Goal: Task Accomplishment & Management: Complete application form

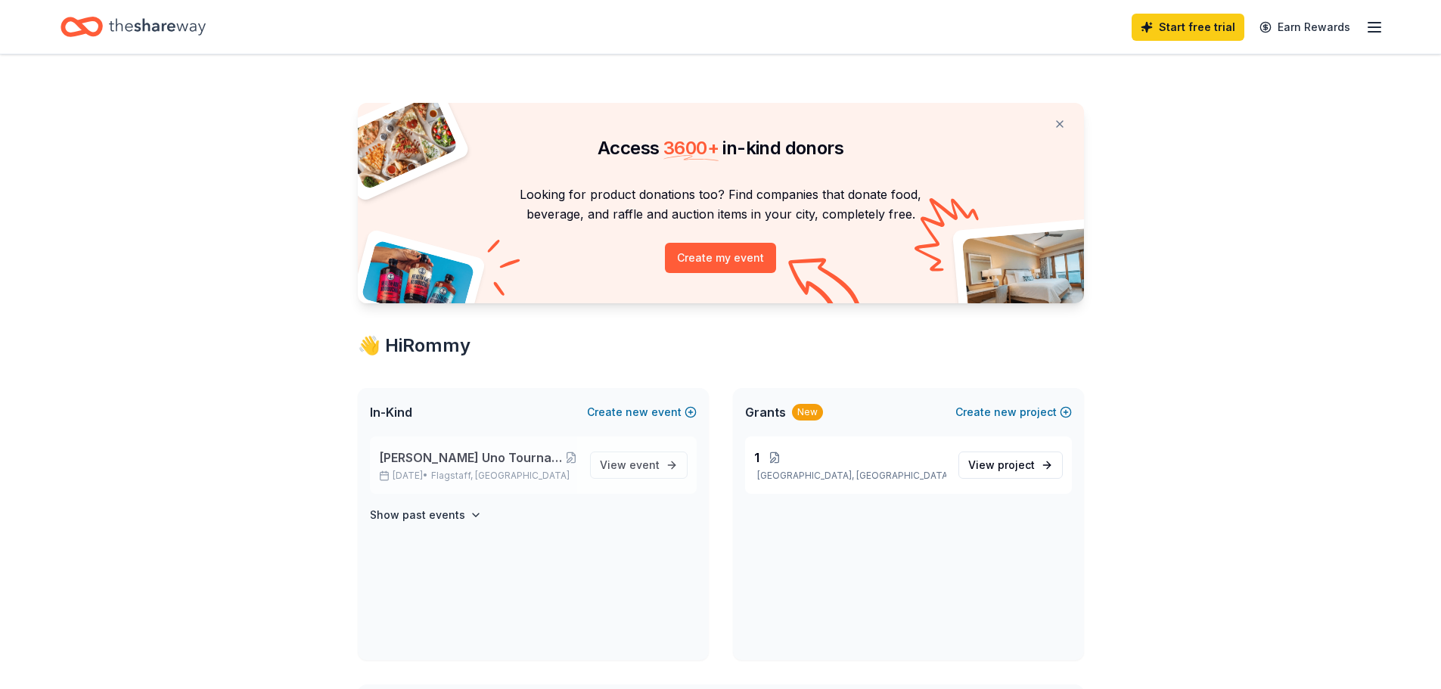
click at [491, 453] on span "[PERSON_NAME] Uno Tournament at [PERSON_NAME][GEOGRAPHIC_DATA]" at bounding box center [472, 458] width 186 height 18
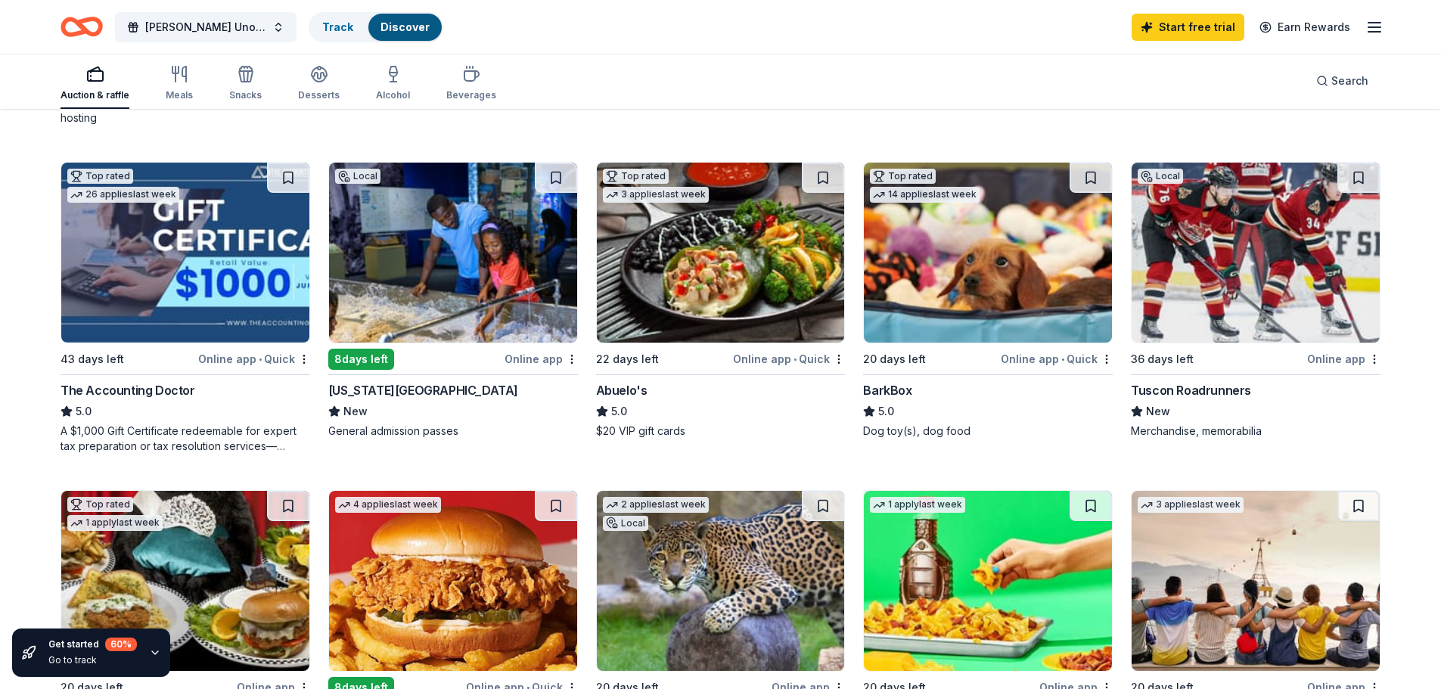
scroll to position [454, 0]
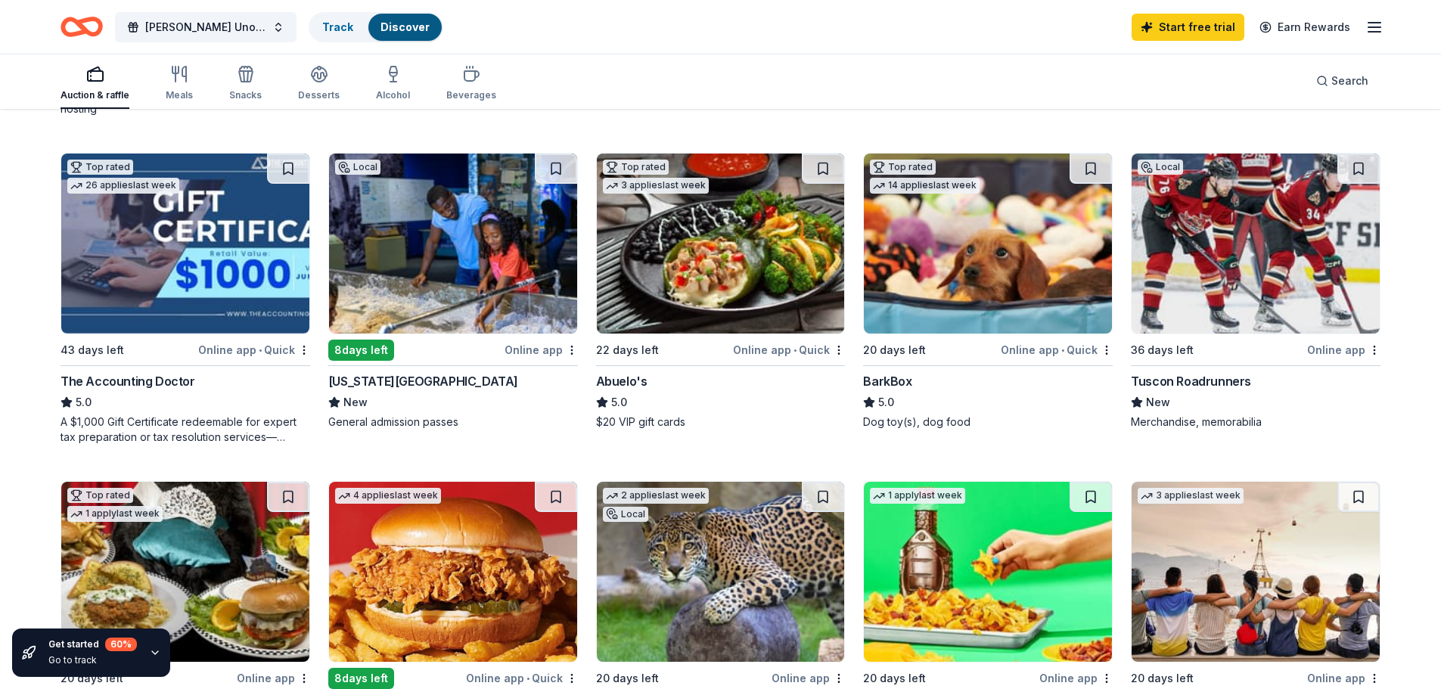
drag, startPoint x: 137, startPoint y: 386, endPoint x: 95, endPoint y: 383, distance: 42.5
click at [95, 383] on div "The Accounting Doctor" at bounding box center [128, 381] width 135 height 18
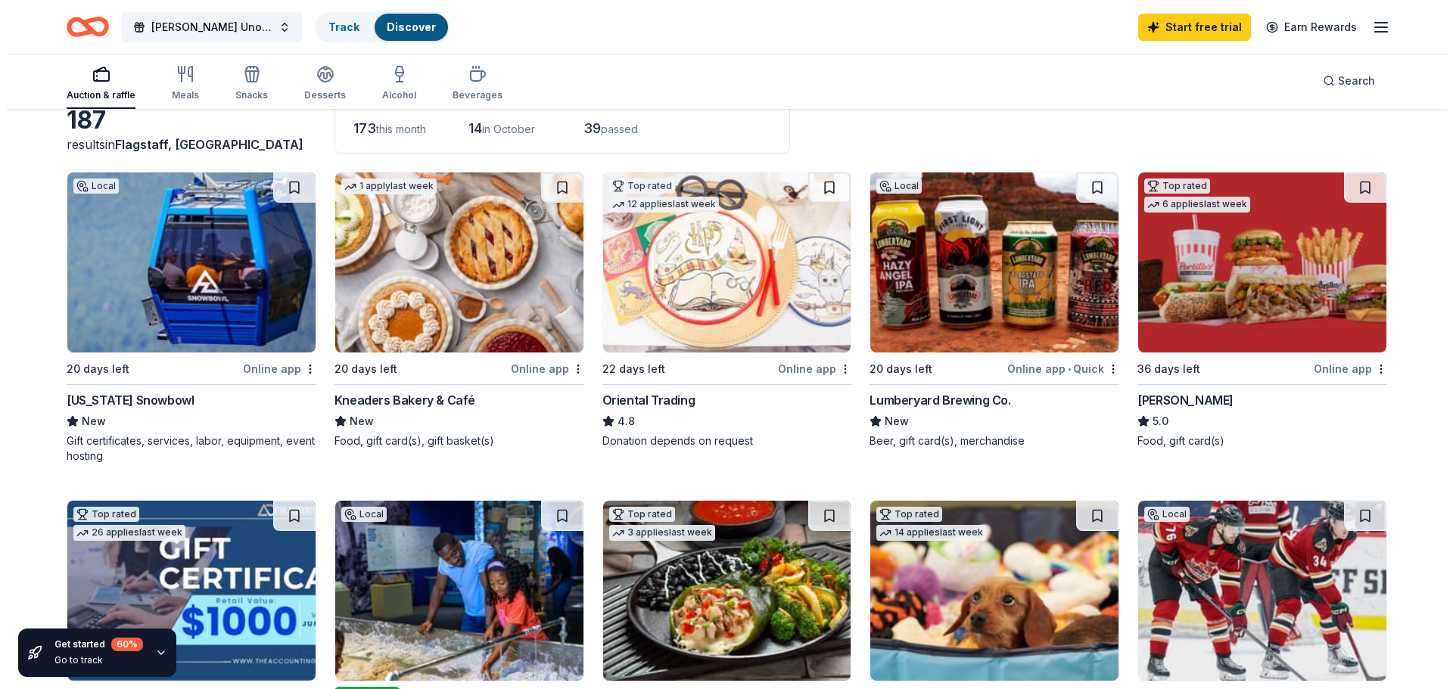
scroll to position [0, 0]
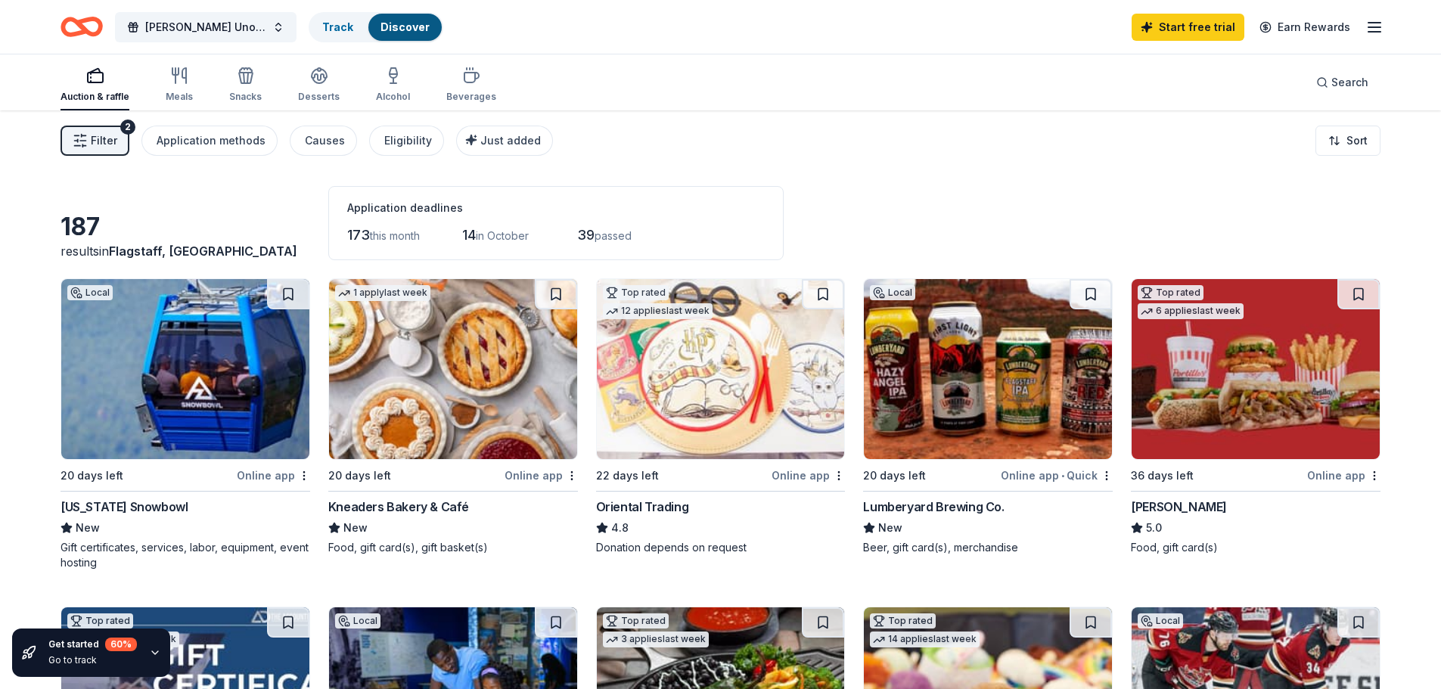
click at [101, 138] on span "Filter" at bounding box center [104, 141] width 26 height 18
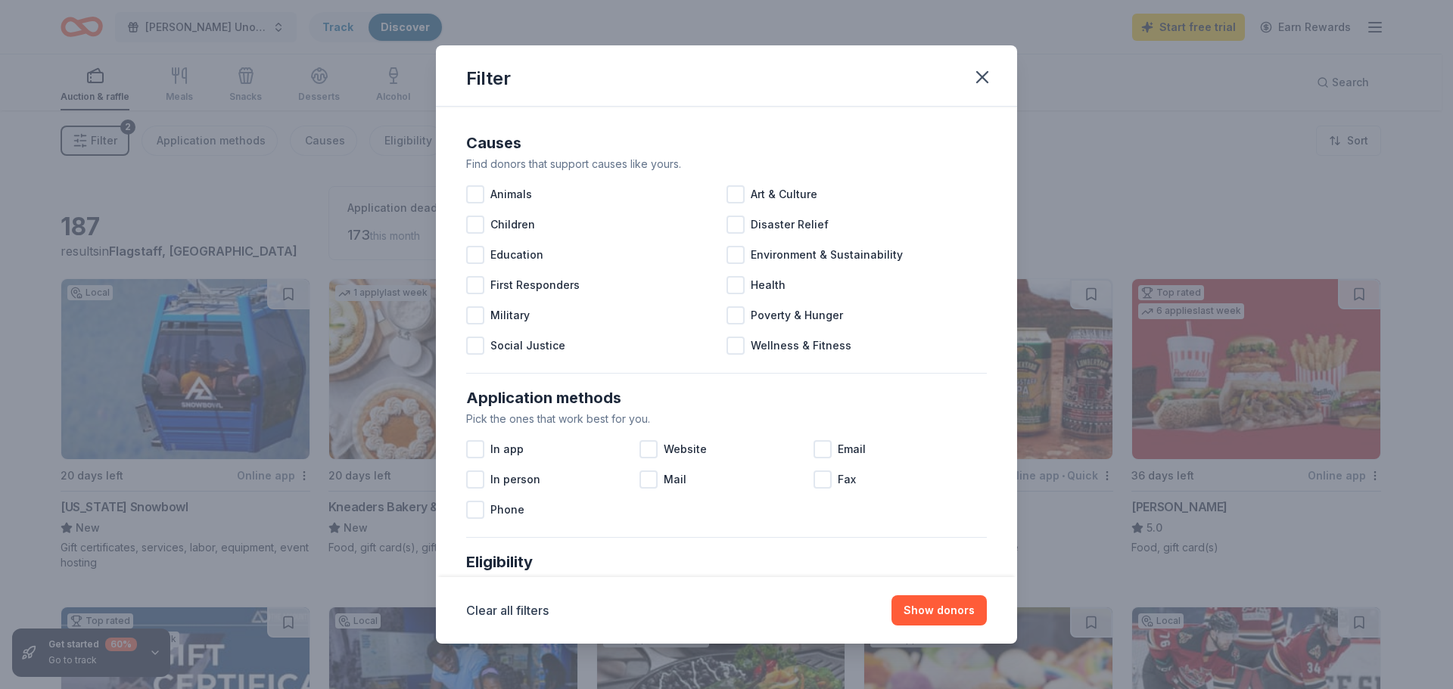
drag, startPoint x: 654, startPoint y: 455, endPoint x: 933, endPoint y: 89, distance: 461.0
click at [927, 89] on div "Filter Causes Find donors that support causes like yours. Animals Art & Culture…" at bounding box center [726, 344] width 581 height 598
click at [980, 81] on icon "button" at bounding box center [981, 77] width 21 height 21
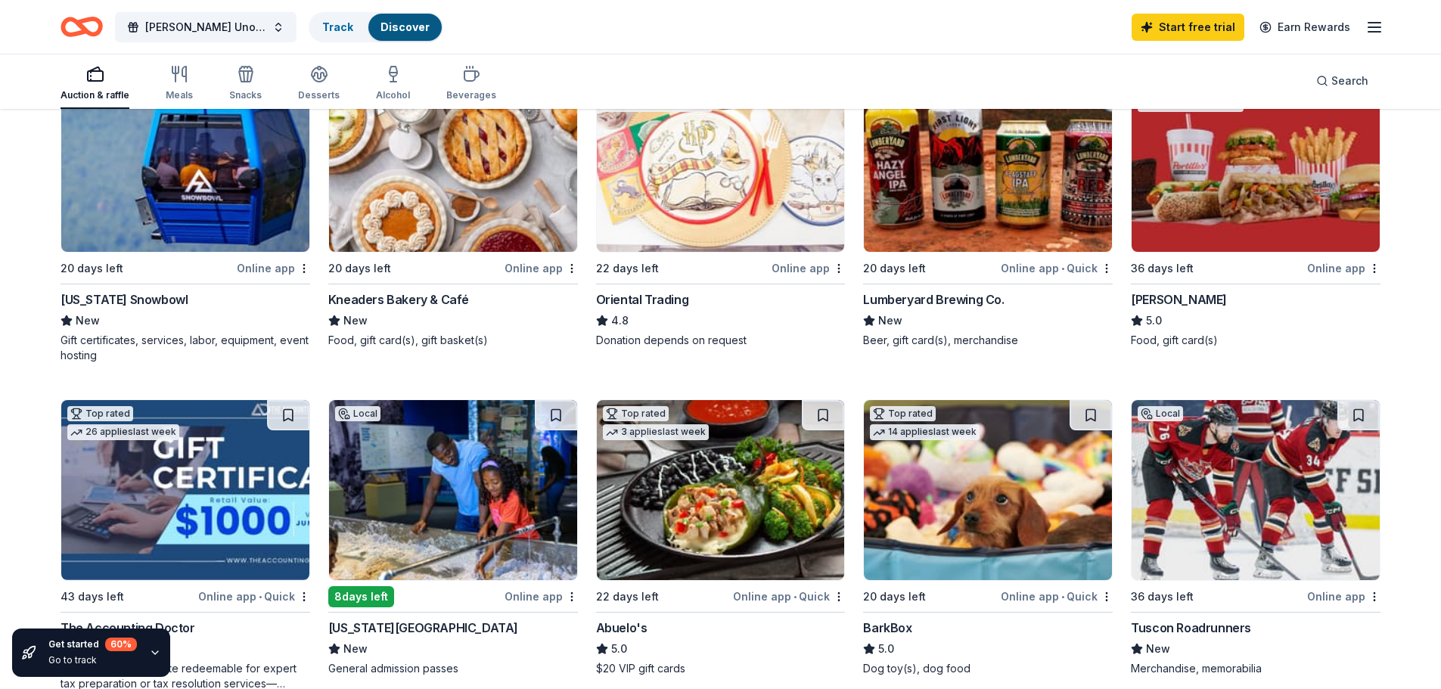
scroll to position [303, 0]
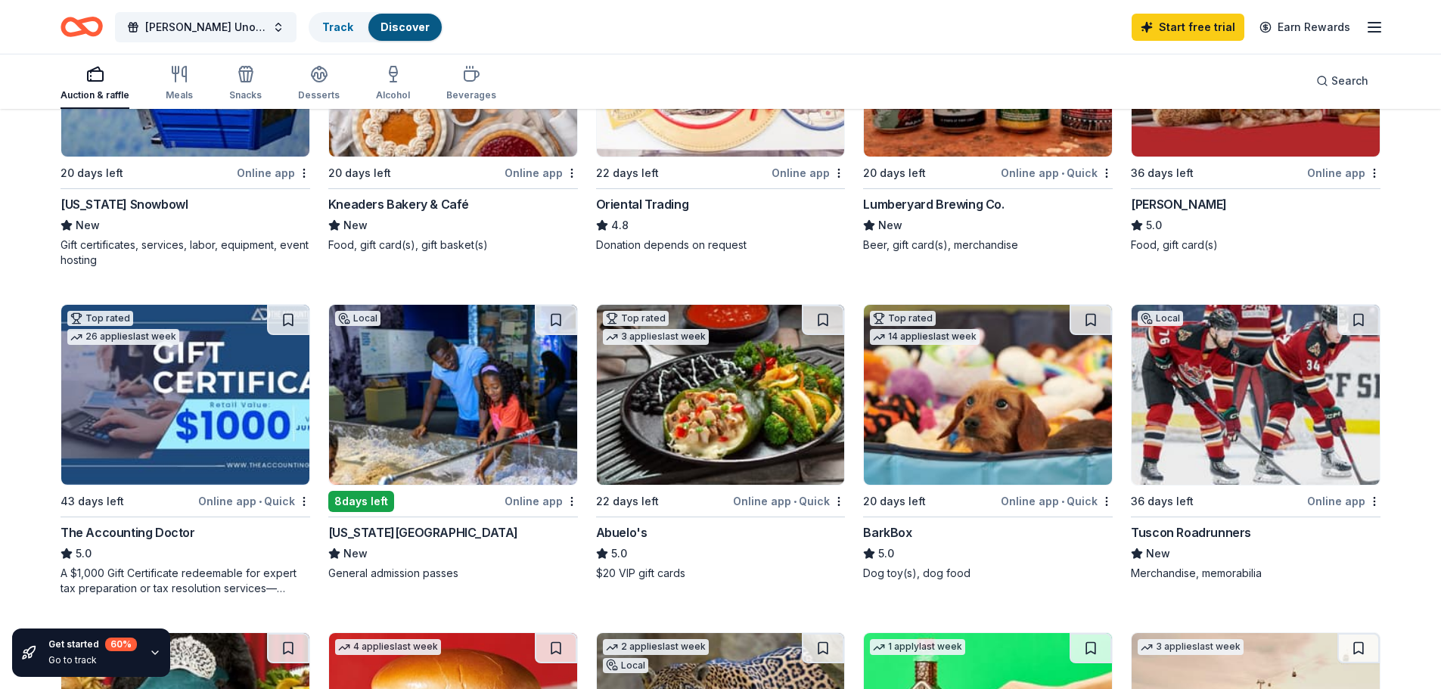
click at [431, 532] on div "[US_STATE][GEOGRAPHIC_DATA]" at bounding box center [423, 533] width 190 height 18
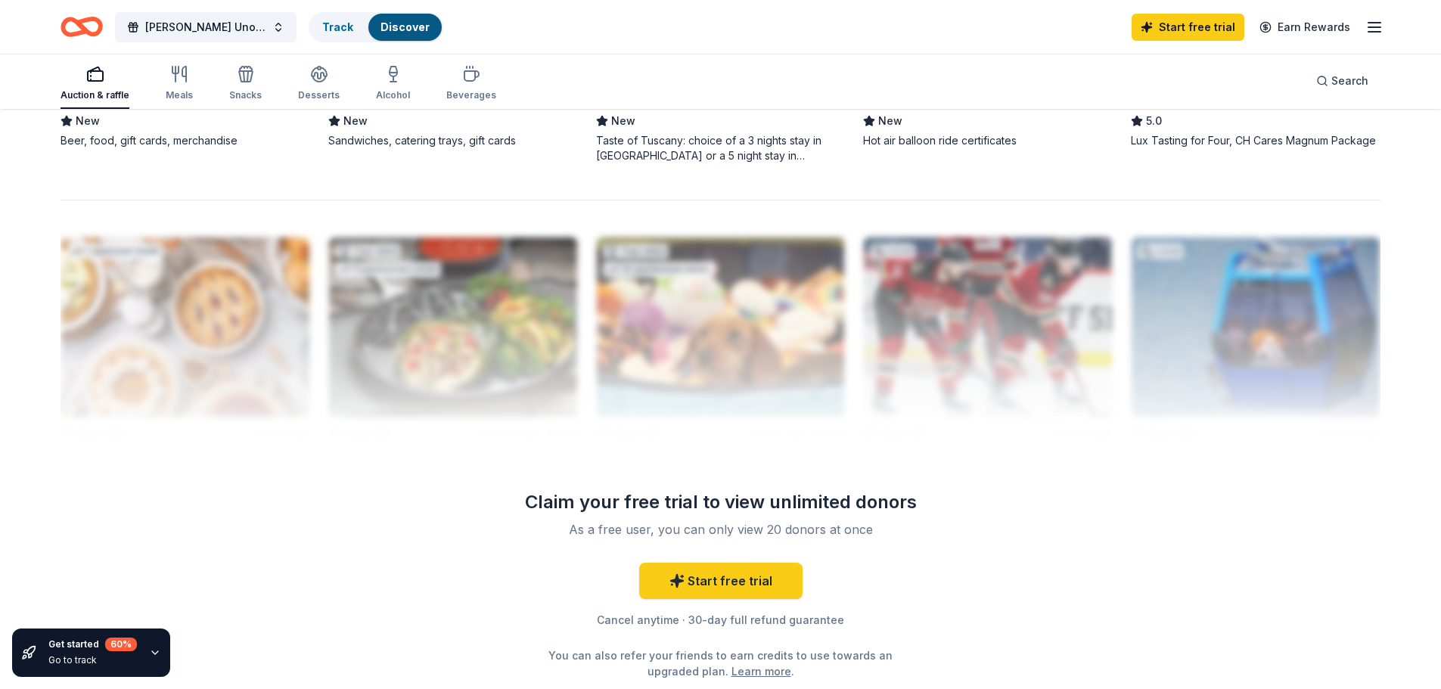
scroll to position [1131, 0]
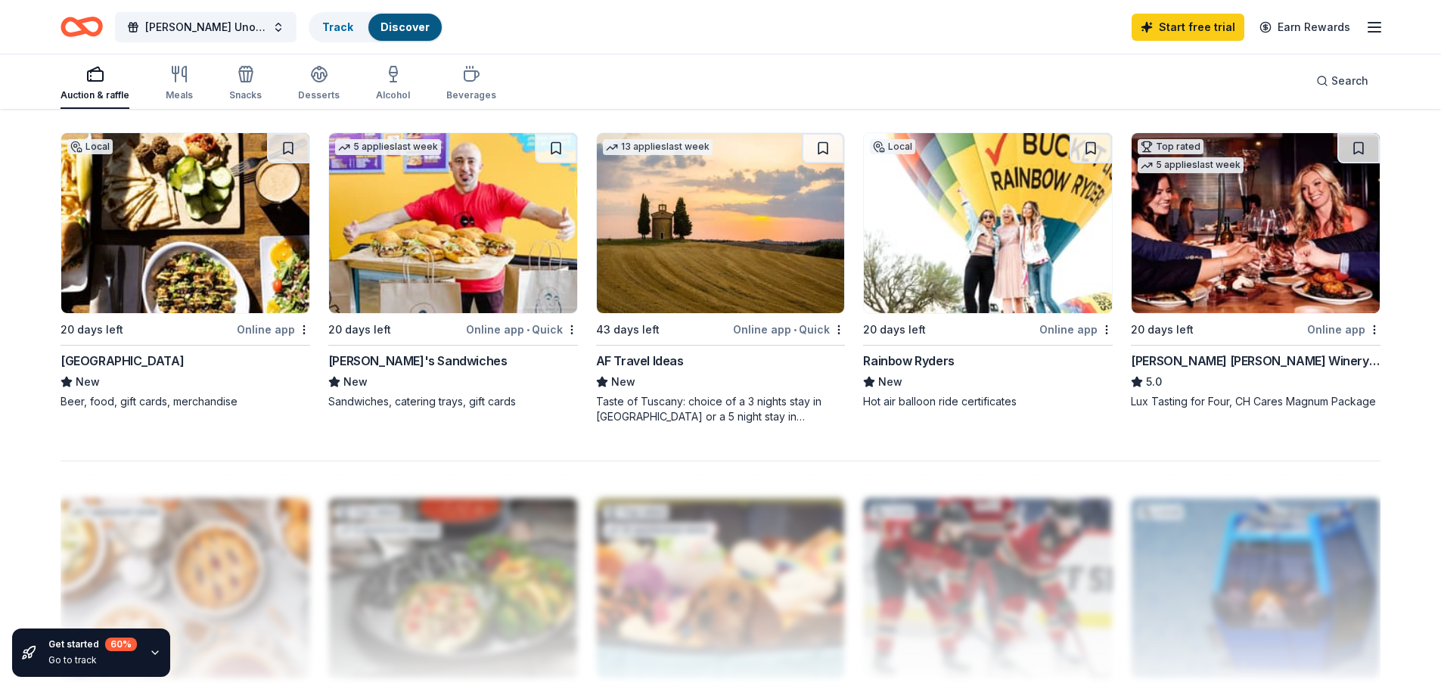
click at [142, 360] on div "[GEOGRAPHIC_DATA]" at bounding box center [122, 361] width 123 height 18
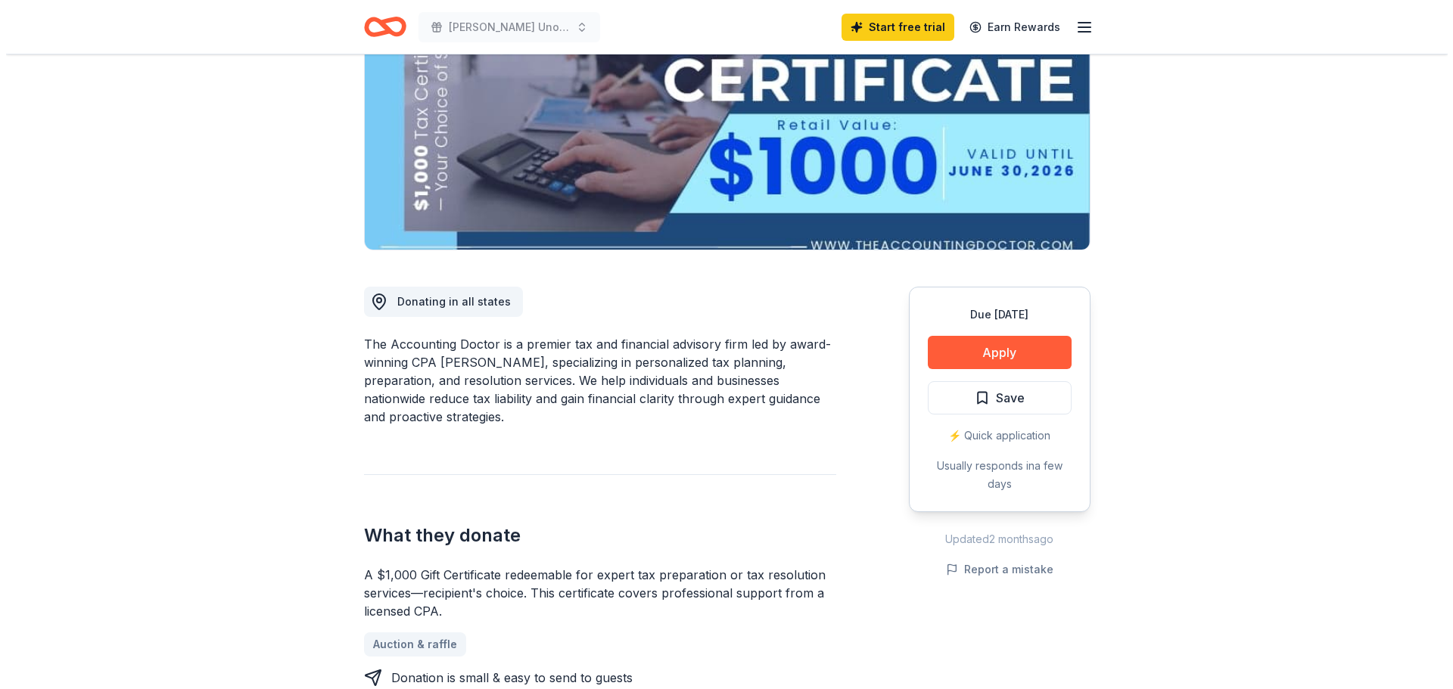
scroll to position [227, 0]
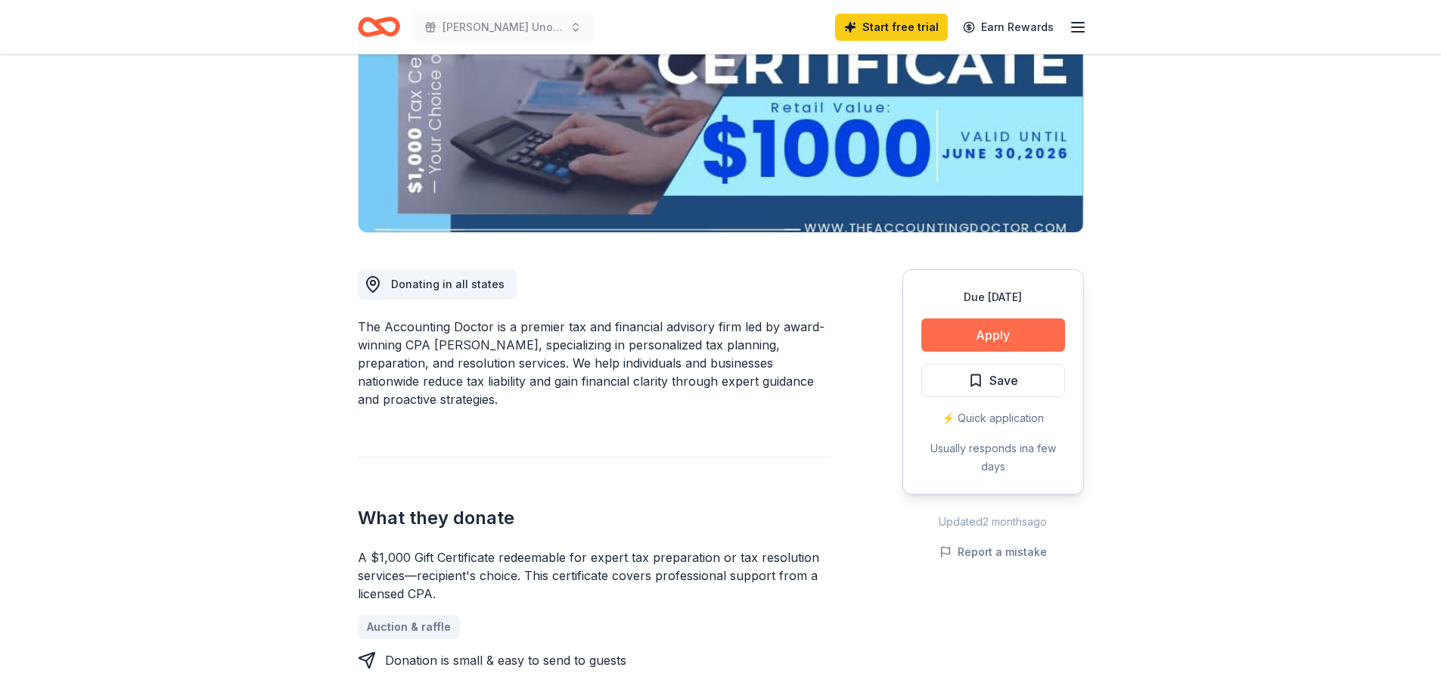
click at [1024, 327] on button "Apply" at bounding box center [993, 335] width 144 height 33
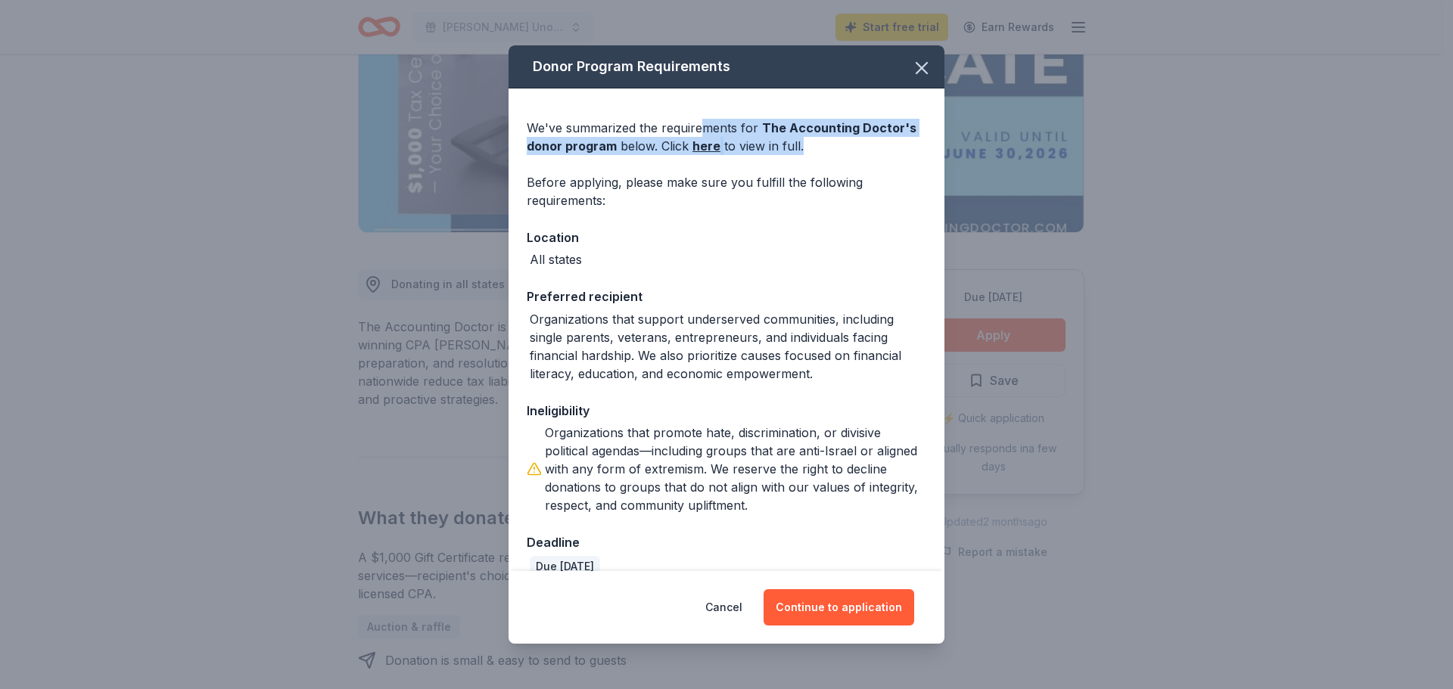
drag, startPoint x: 716, startPoint y: 123, endPoint x: 870, endPoint y: 165, distance: 159.8
click at [870, 165] on div "We've summarized the requirements for The Accounting Doctor 's donor program be…" at bounding box center [726, 342] width 436 height 507
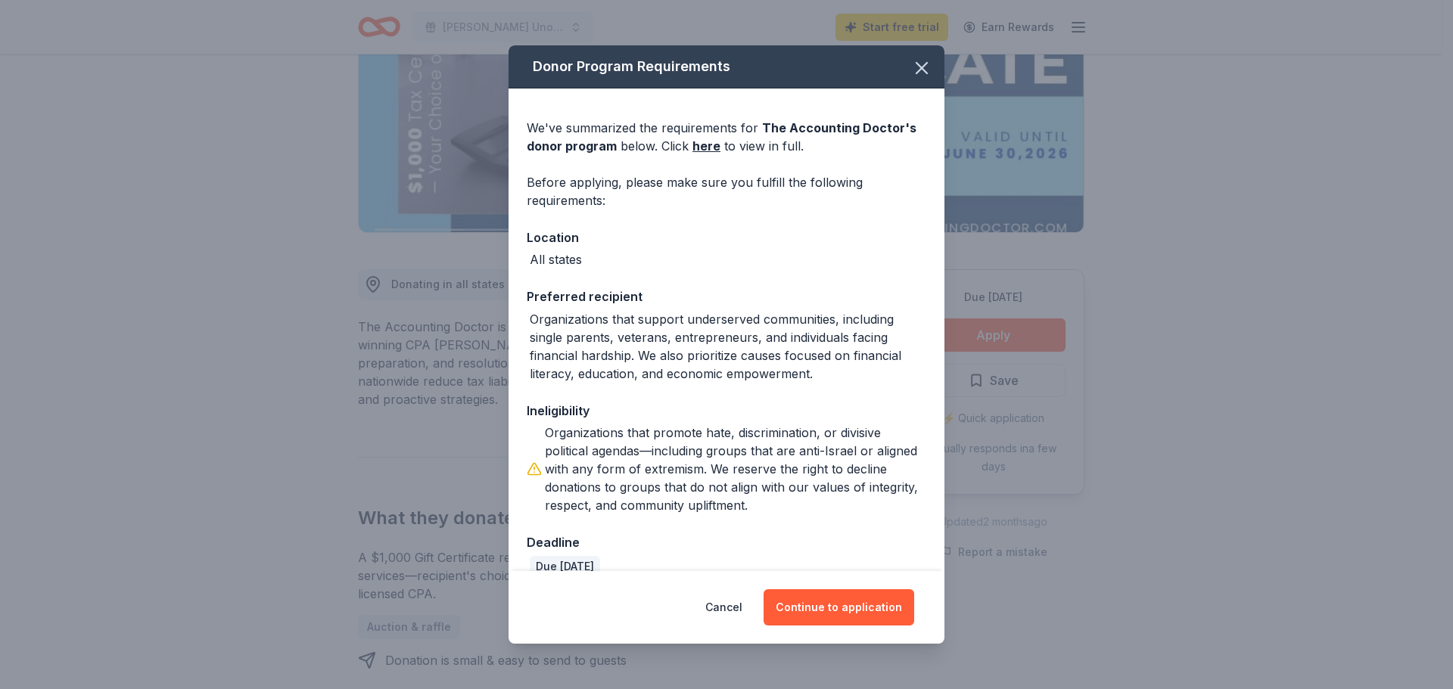
click at [820, 241] on div "Location" at bounding box center [726, 238] width 399 height 20
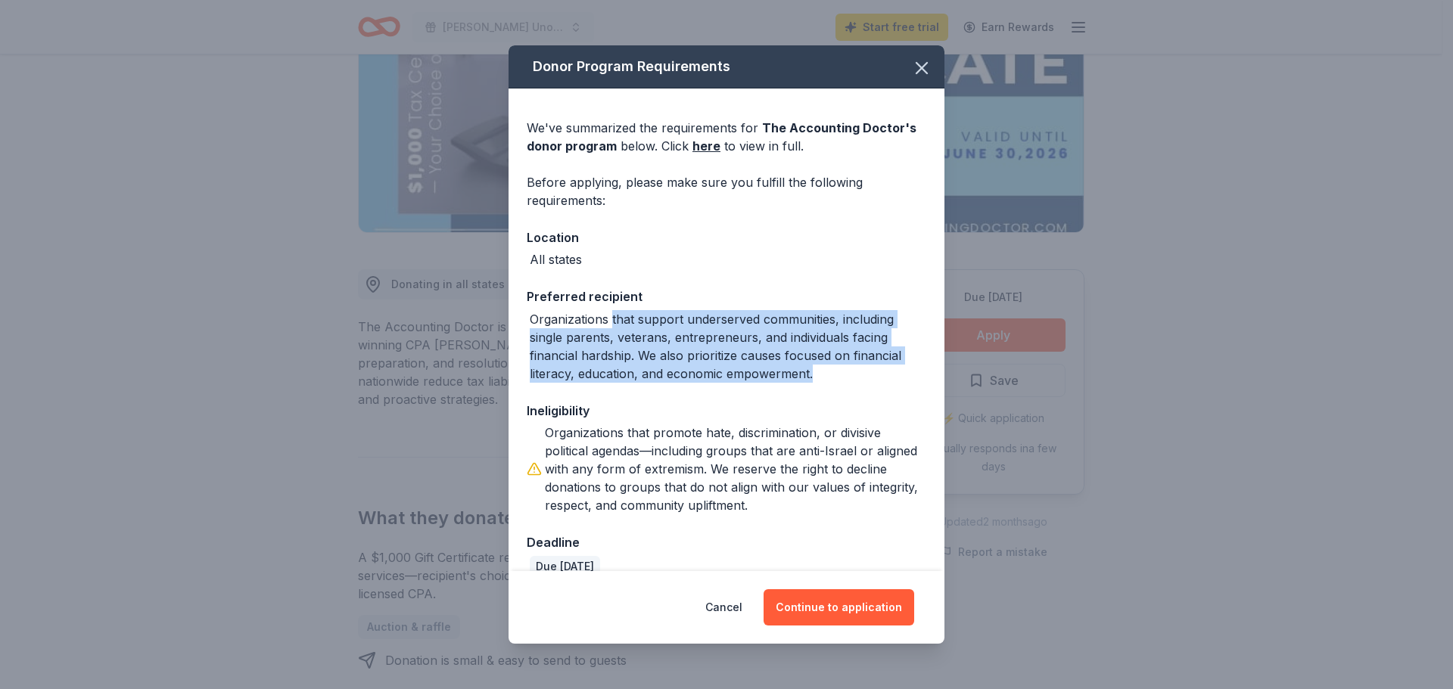
drag, startPoint x: 611, startPoint y: 317, endPoint x: 828, endPoint y: 369, distance: 224.0
click at [828, 369] on div "Organizations that support underserved communities, including single parents, v…" at bounding box center [728, 346] width 396 height 73
click at [834, 381] on div "Organizations that support underserved communities, including single parents, v…" at bounding box center [728, 346] width 396 height 73
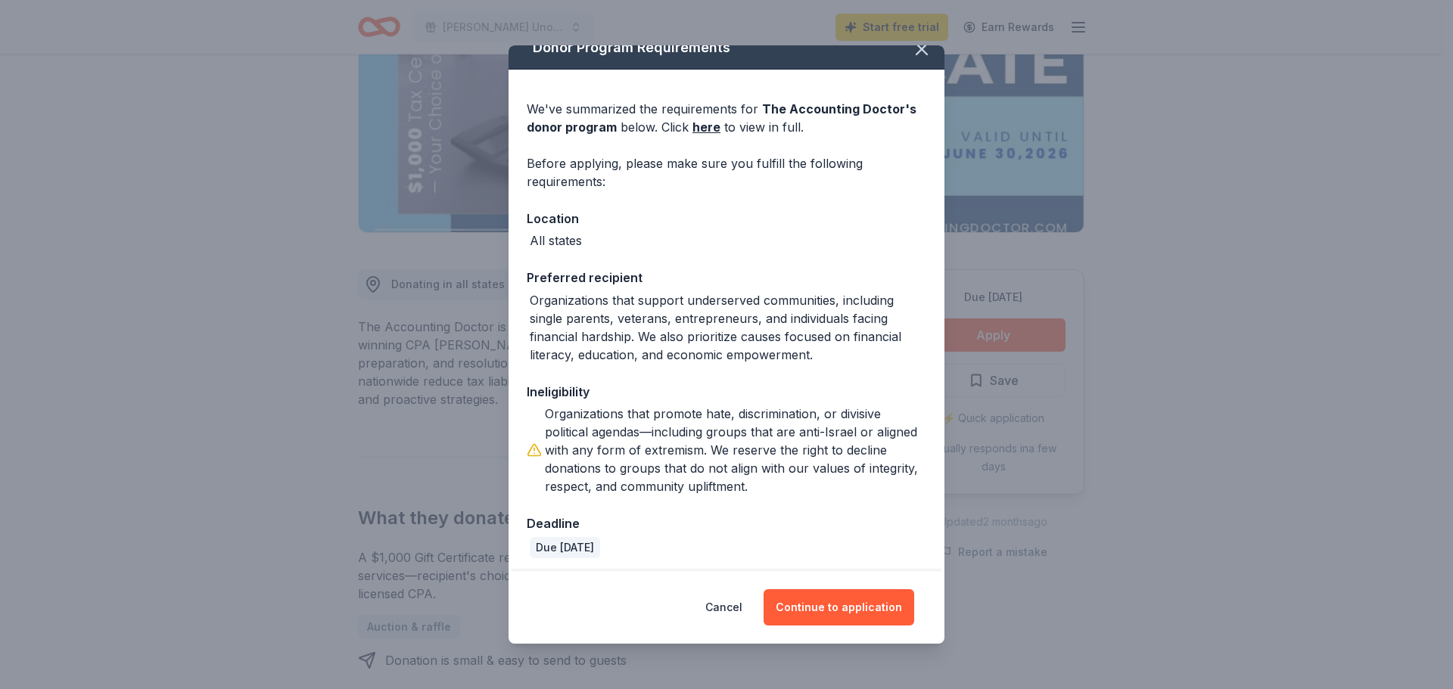
scroll to position [24, 0]
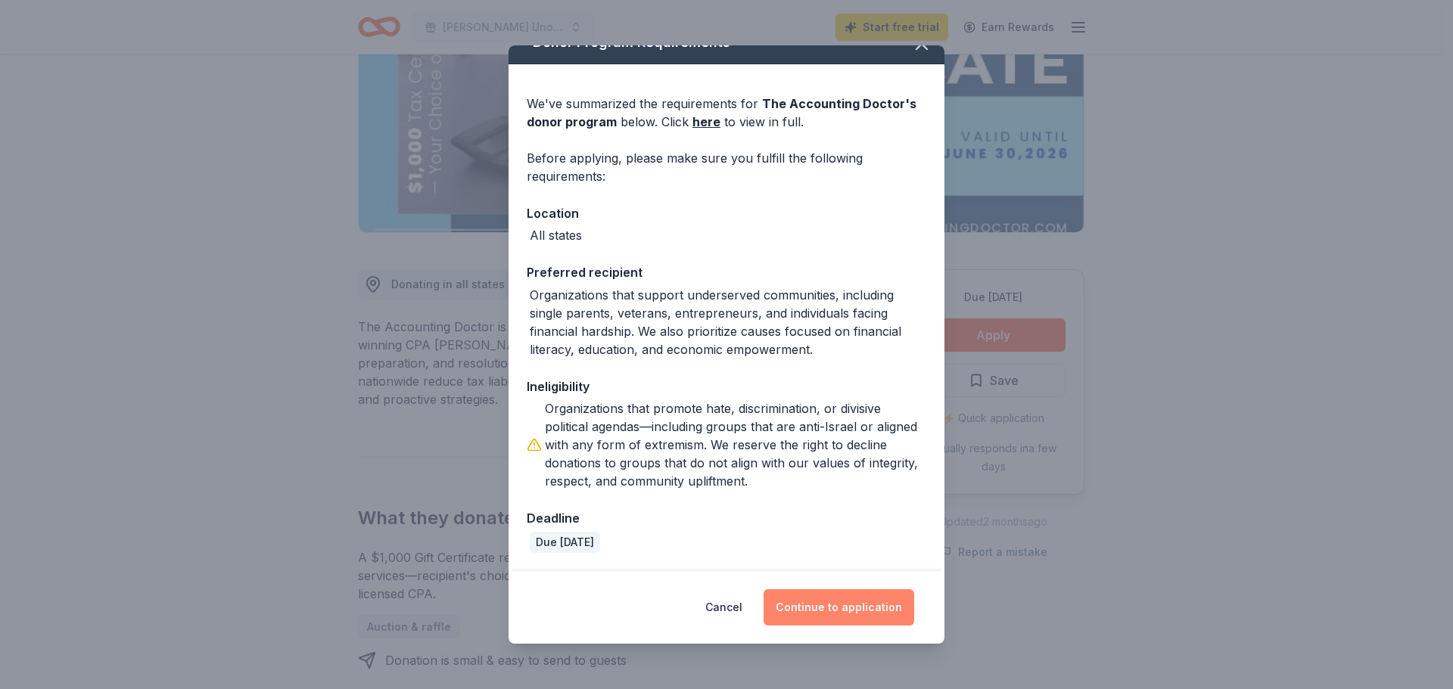
click at [823, 609] on button "Continue to application" at bounding box center [838, 607] width 151 height 36
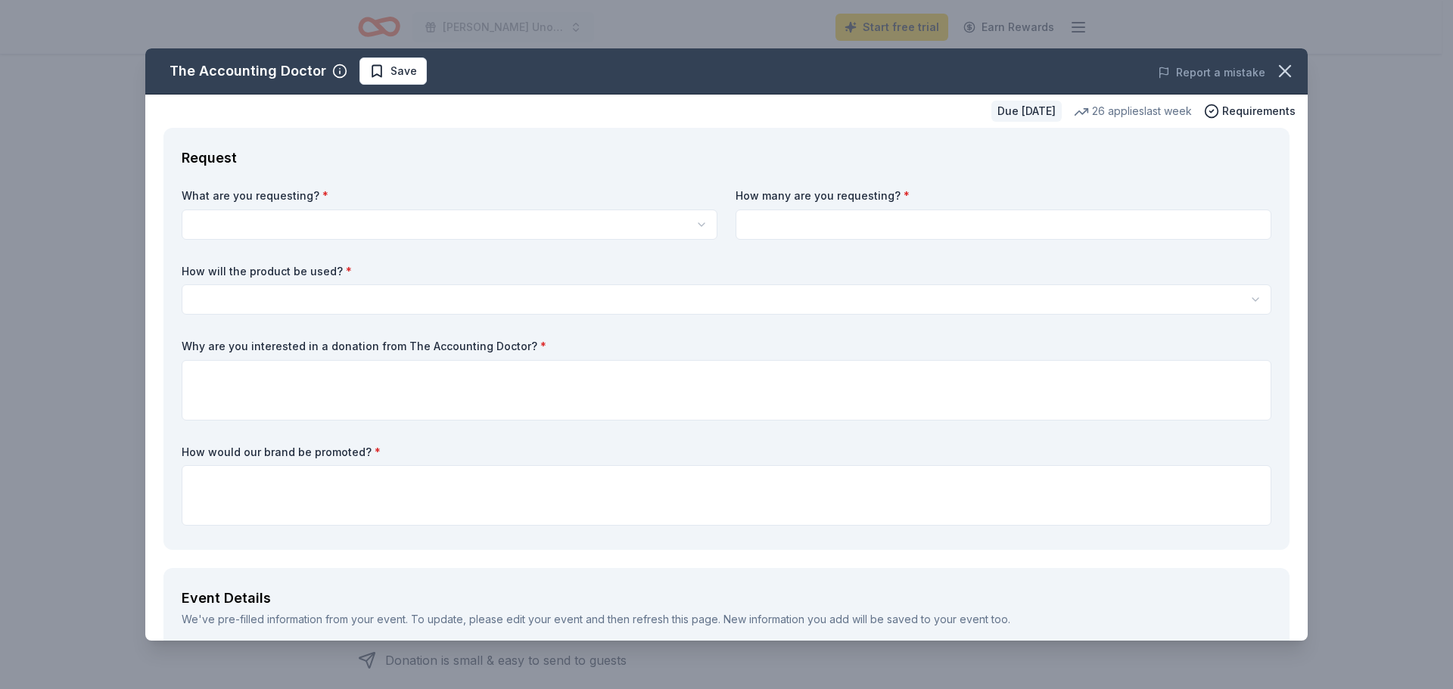
click at [278, 299] on html "Sharon Manor Uno Tournament at Lowell Observatory Start free trial Earn Rewards…" at bounding box center [726, 117] width 1453 height 689
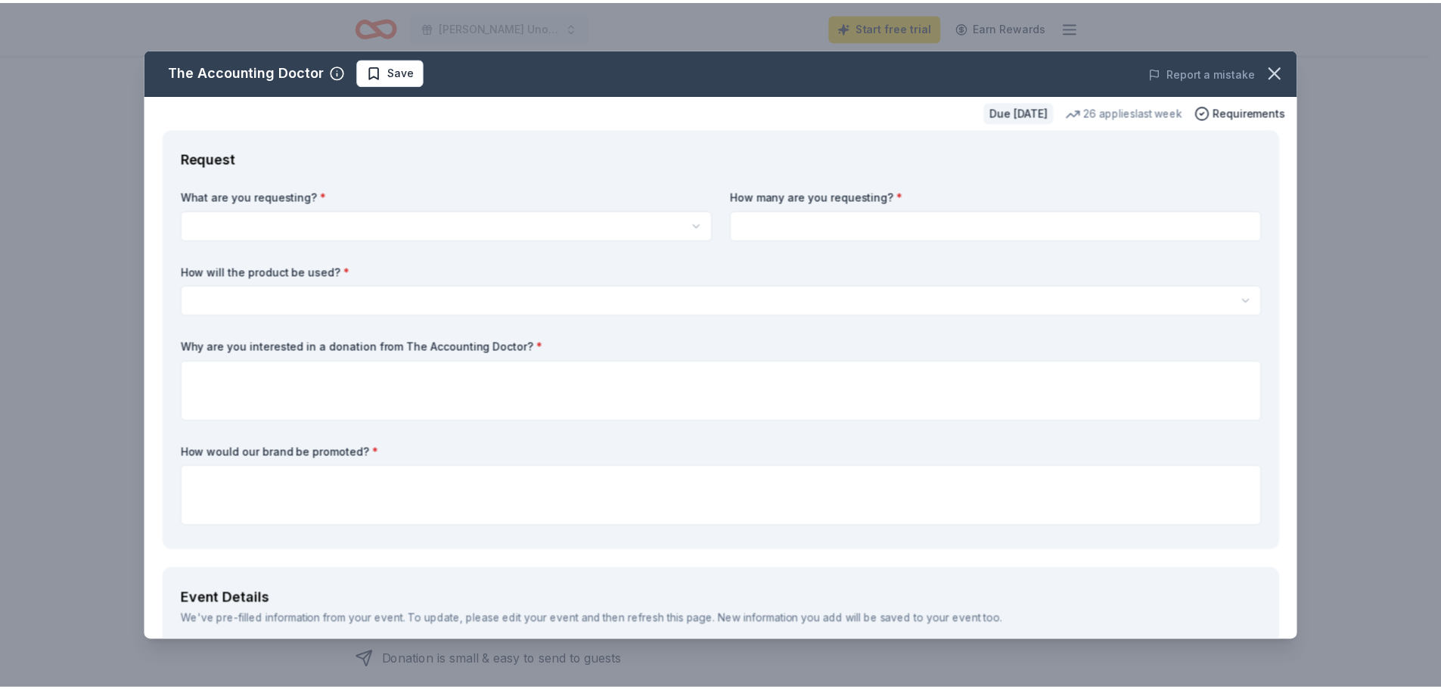
scroll to position [0, 0]
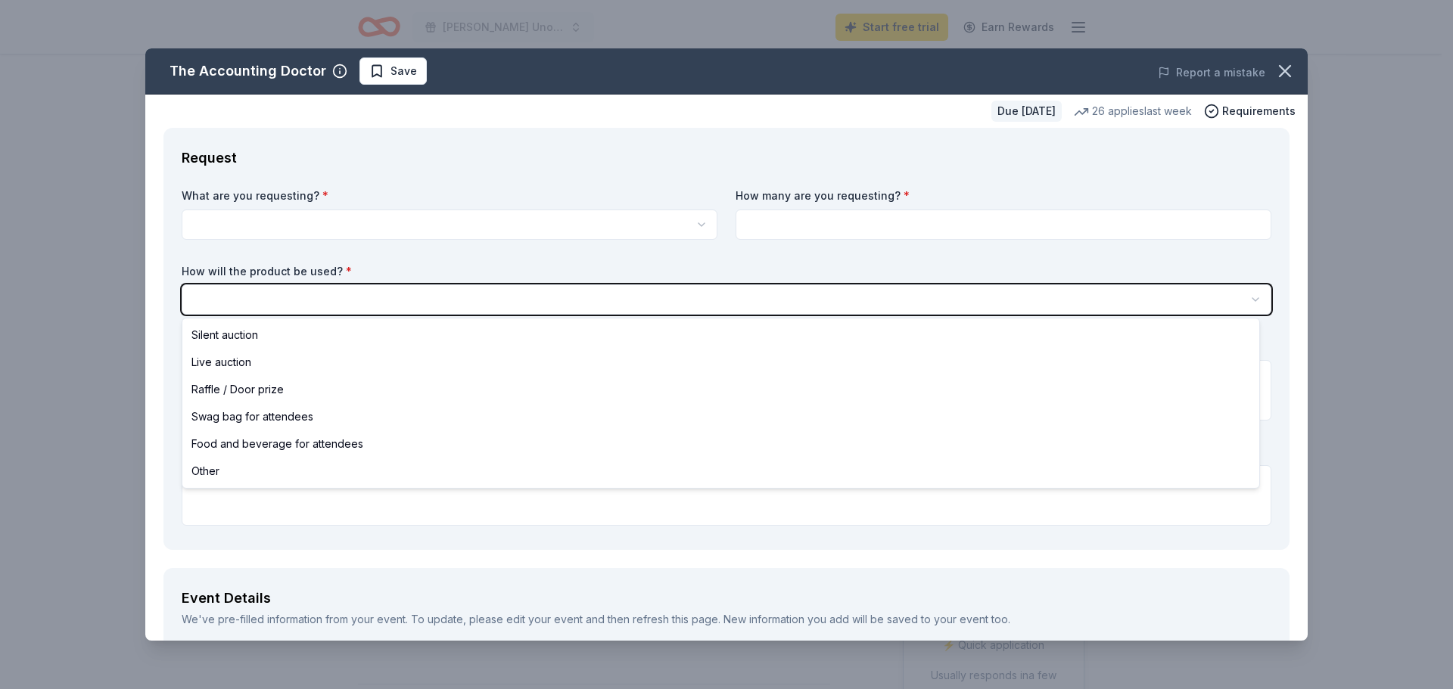
click at [481, 172] on html "Sharon Manor Uno Tournament at Lowell Observatory Start free trial Earn Rewards…" at bounding box center [726, 344] width 1453 height 689
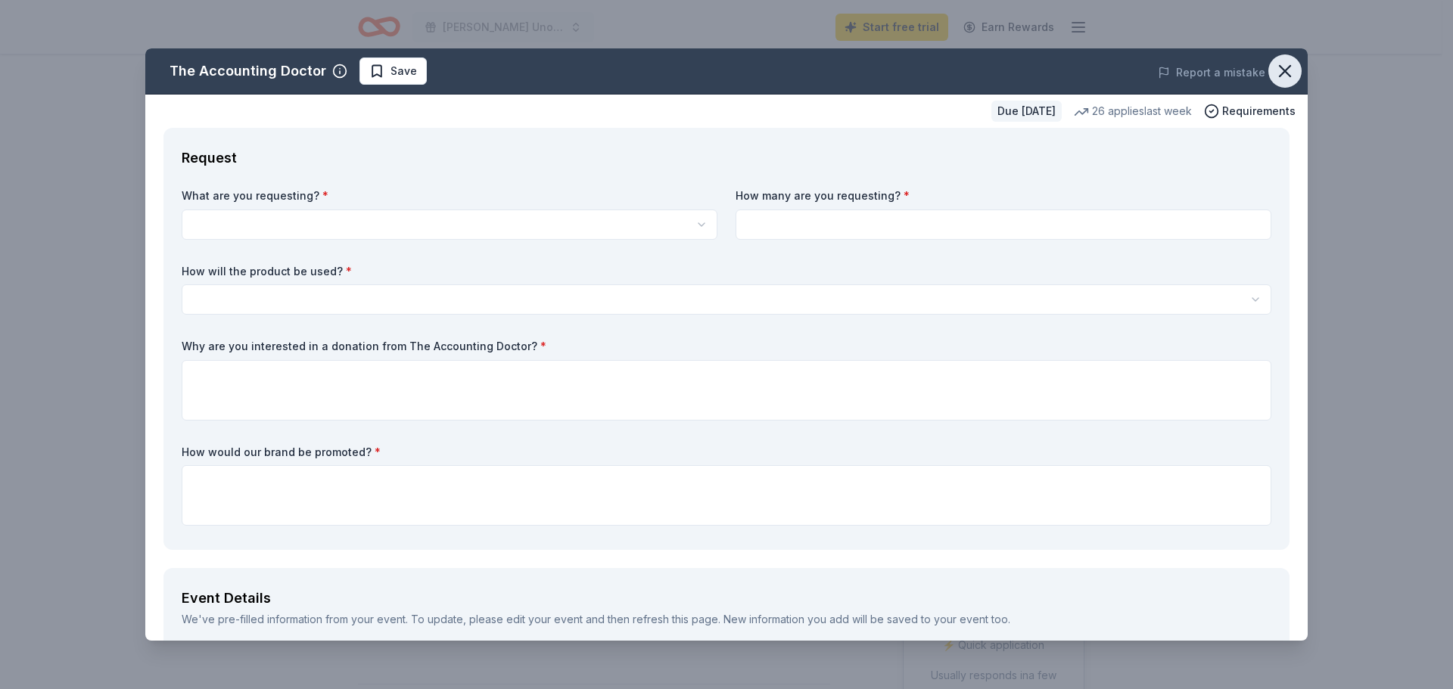
click at [1274, 68] on icon "button" at bounding box center [1284, 71] width 21 height 21
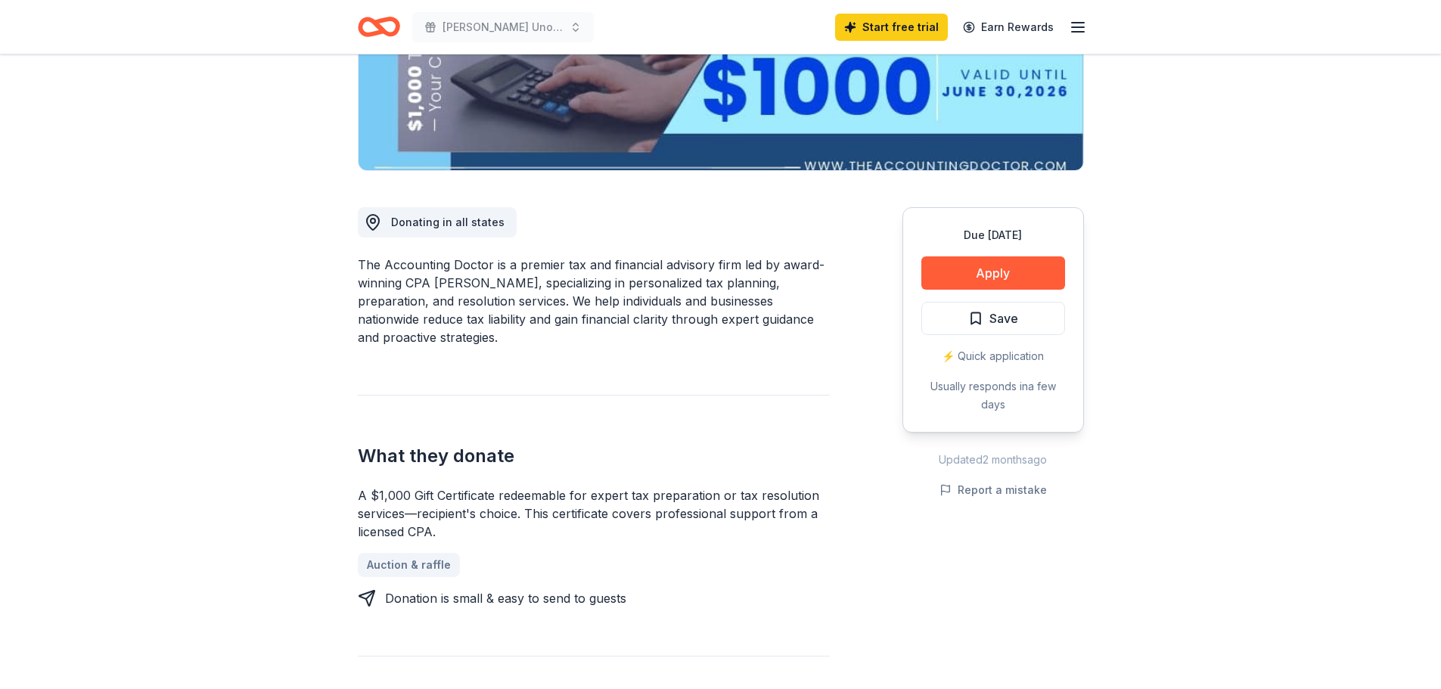
scroll to position [303, 0]
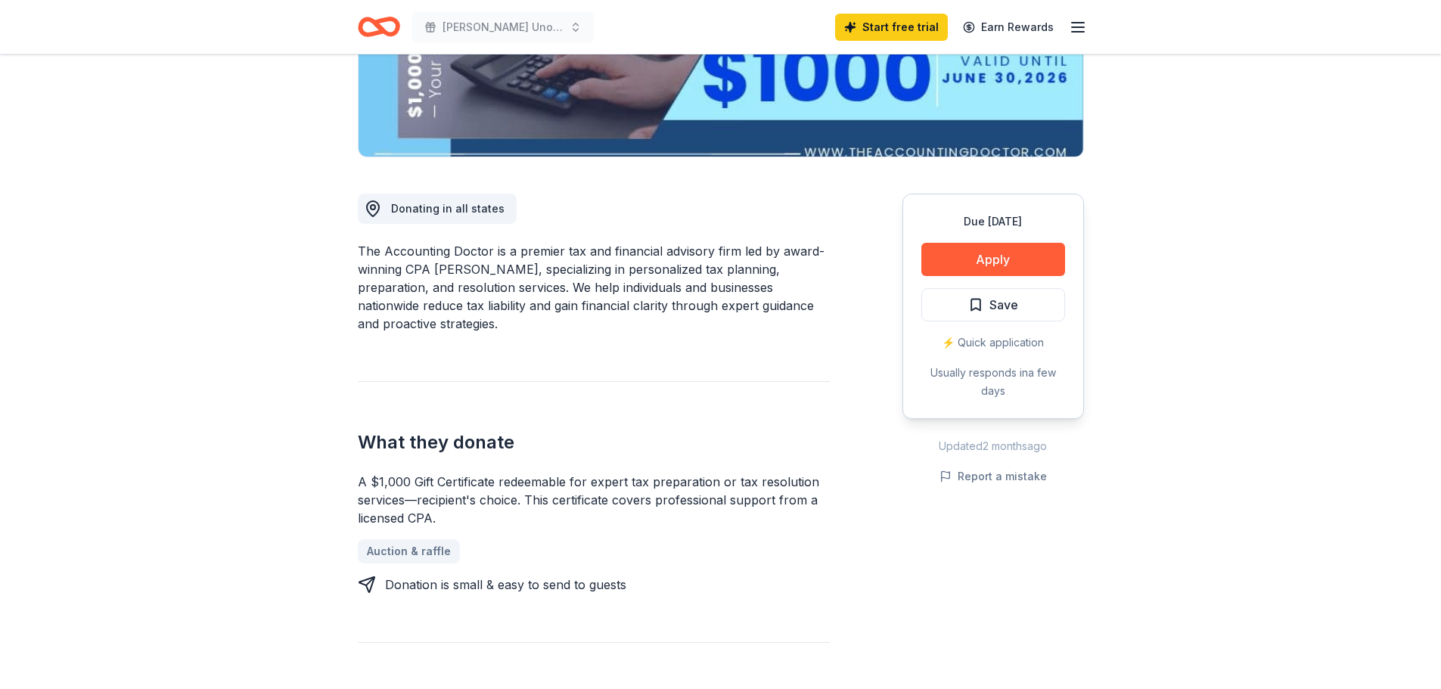
drag, startPoint x: 555, startPoint y: 252, endPoint x: 851, endPoint y: 306, distance: 301.4
click at [851, 306] on div "Donating in all states The Accounting Doctor is a premier tax and financial adv…" at bounding box center [721, 584] width 726 height 855
drag, startPoint x: 818, startPoint y: 284, endPoint x: 502, endPoint y: 296, distance: 315.7
click at [505, 296] on div "The Accounting Doctor is a premier tax and financial advisory firm led by award…" at bounding box center [594, 287] width 472 height 91
drag, startPoint x: 524, startPoint y: 292, endPoint x: 545, endPoint y: 508, distance: 216.6
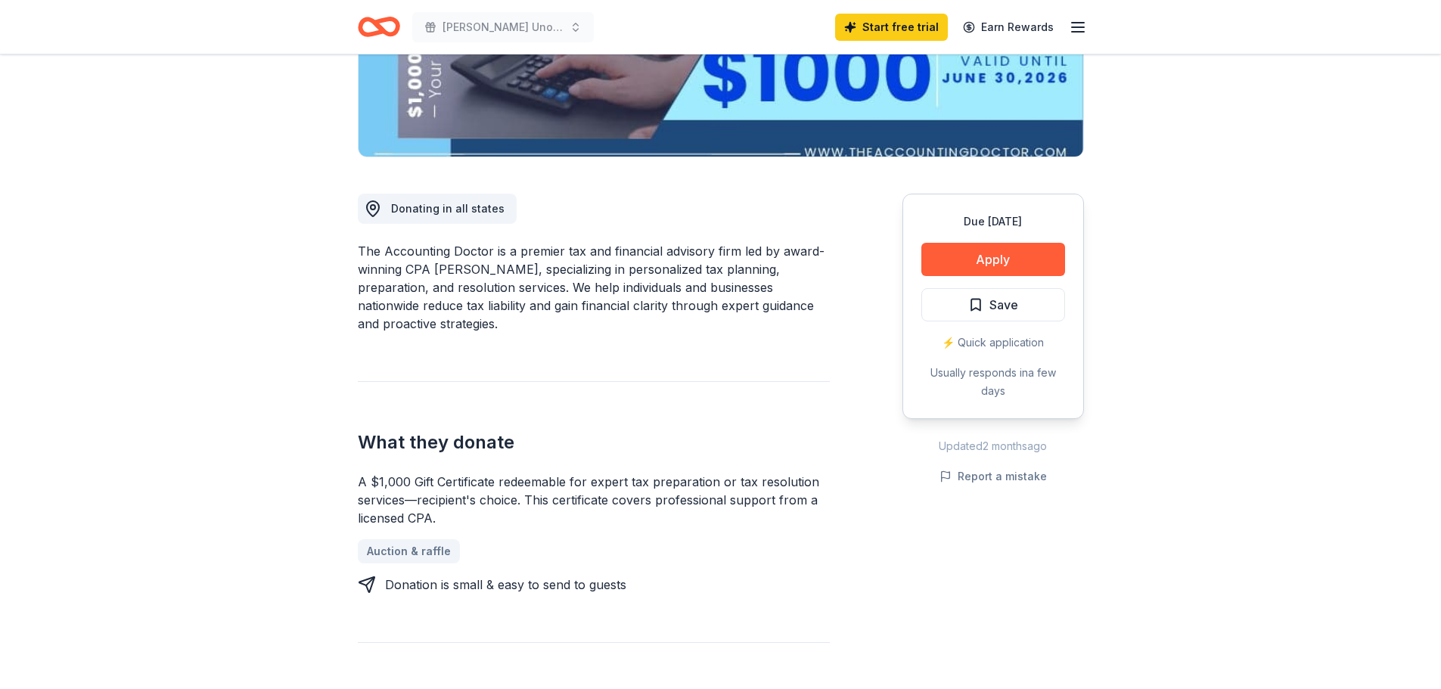
click at [558, 500] on div "Donating in all states The Accounting Doctor is a premier tax and financial adv…" at bounding box center [594, 584] width 472 height 855
drag, startPoint x: 823, startPoint y: 501, endPoint x: 264, endPoint y: 503, distance: 559.1
drag, startPoint x: 261, startPoint y: 501, endPoint x: 757, endPoint y: 519, distance: 495.9
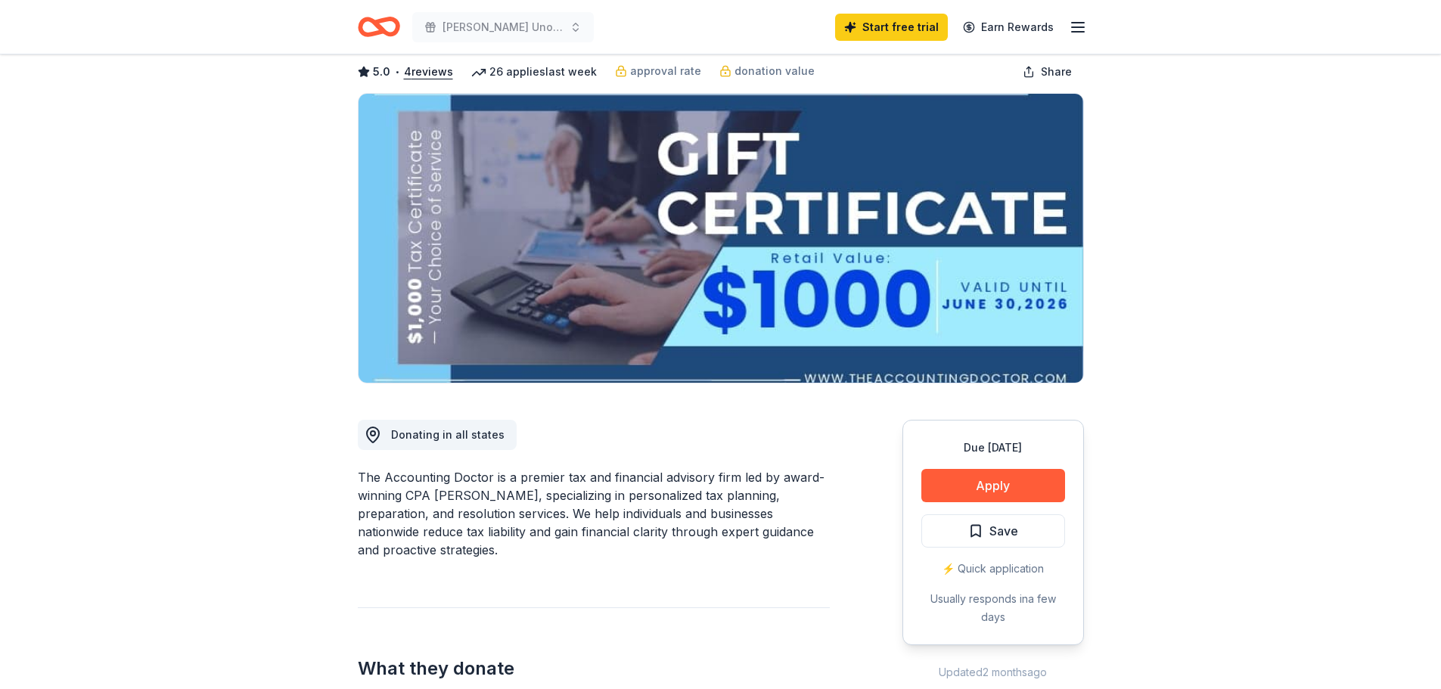
scroll to position [0, 0]
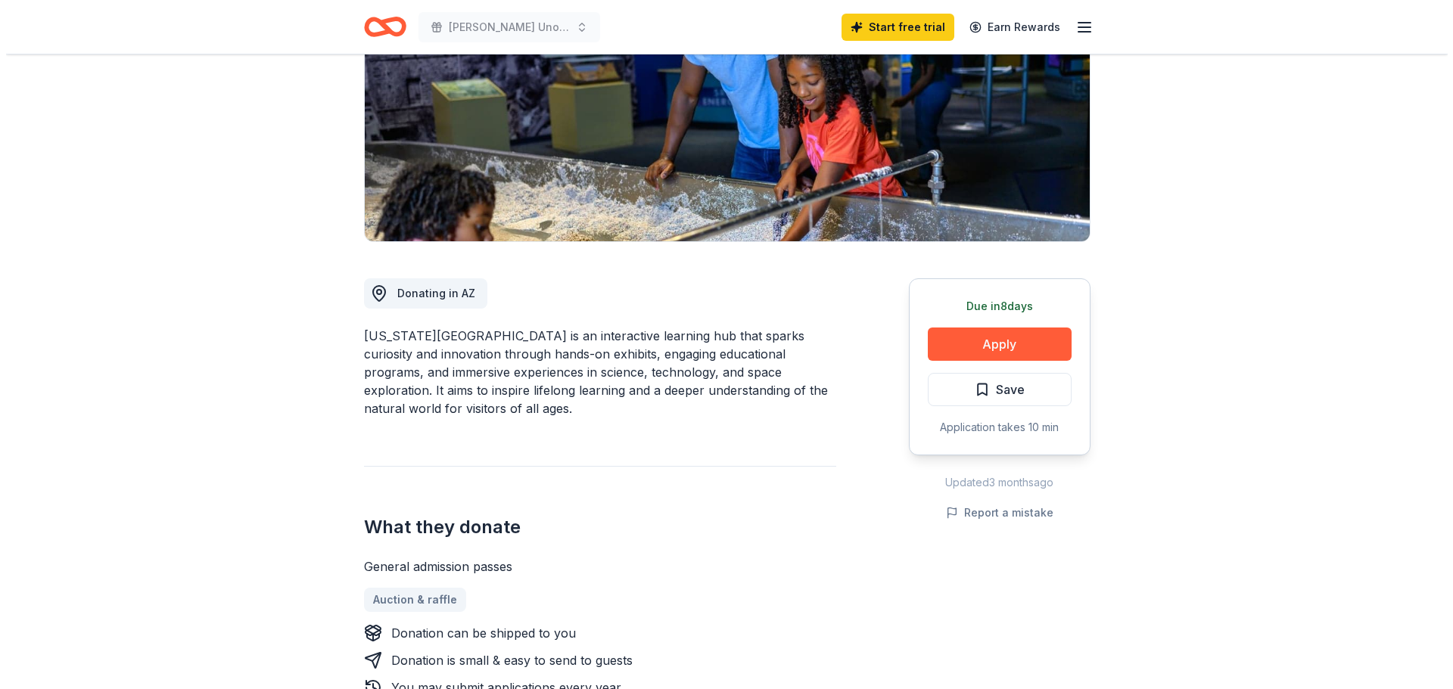
scroll to position [227, 0]
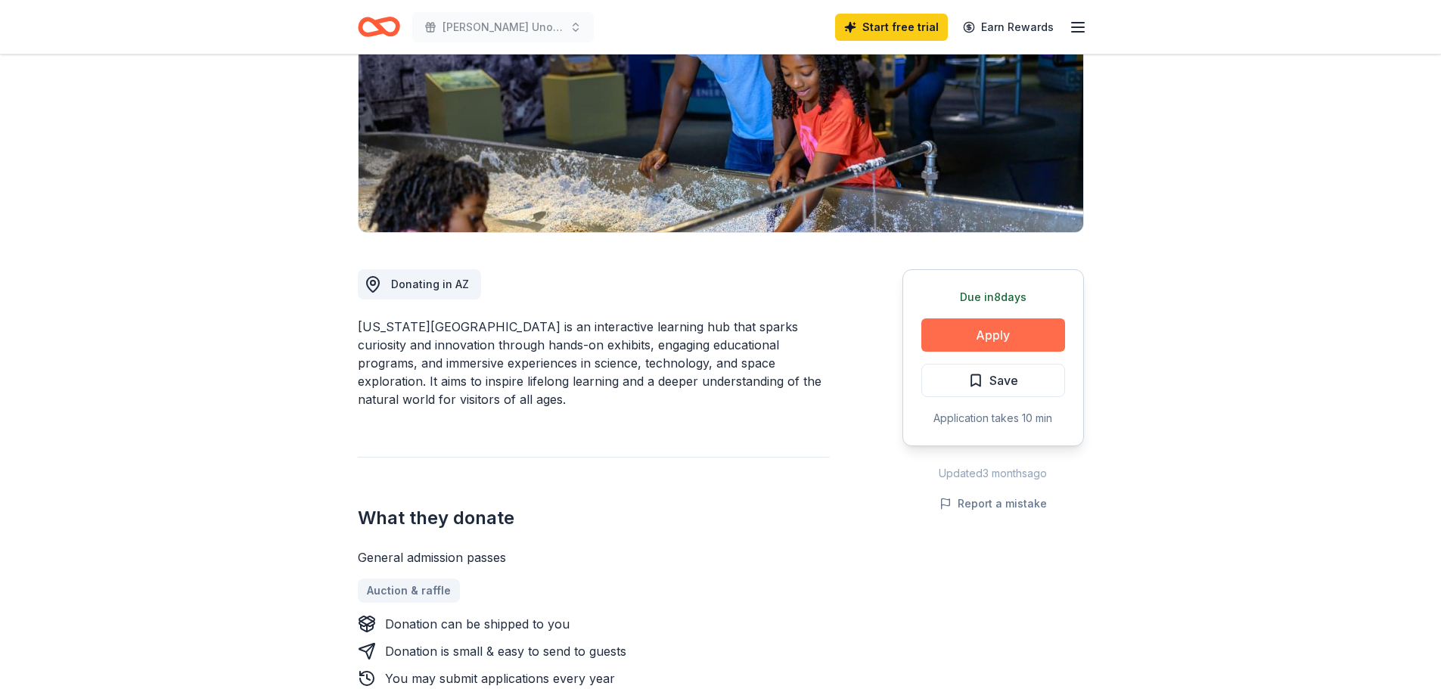
click at [994, 332] on button "Apply" at bounding box center [993, 335] width 144 height 33
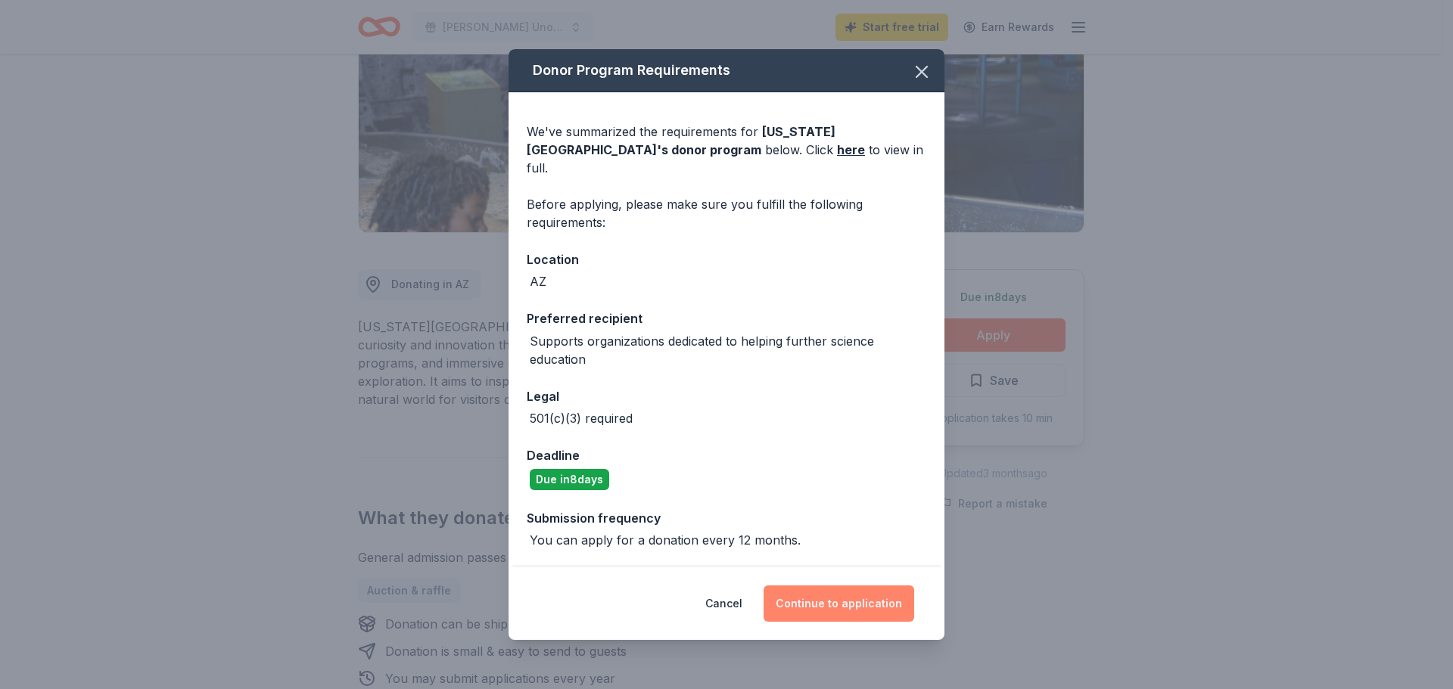
click at [827, 595] on button "Continue to application" at bounding box center [838, 604] width 151 height 36
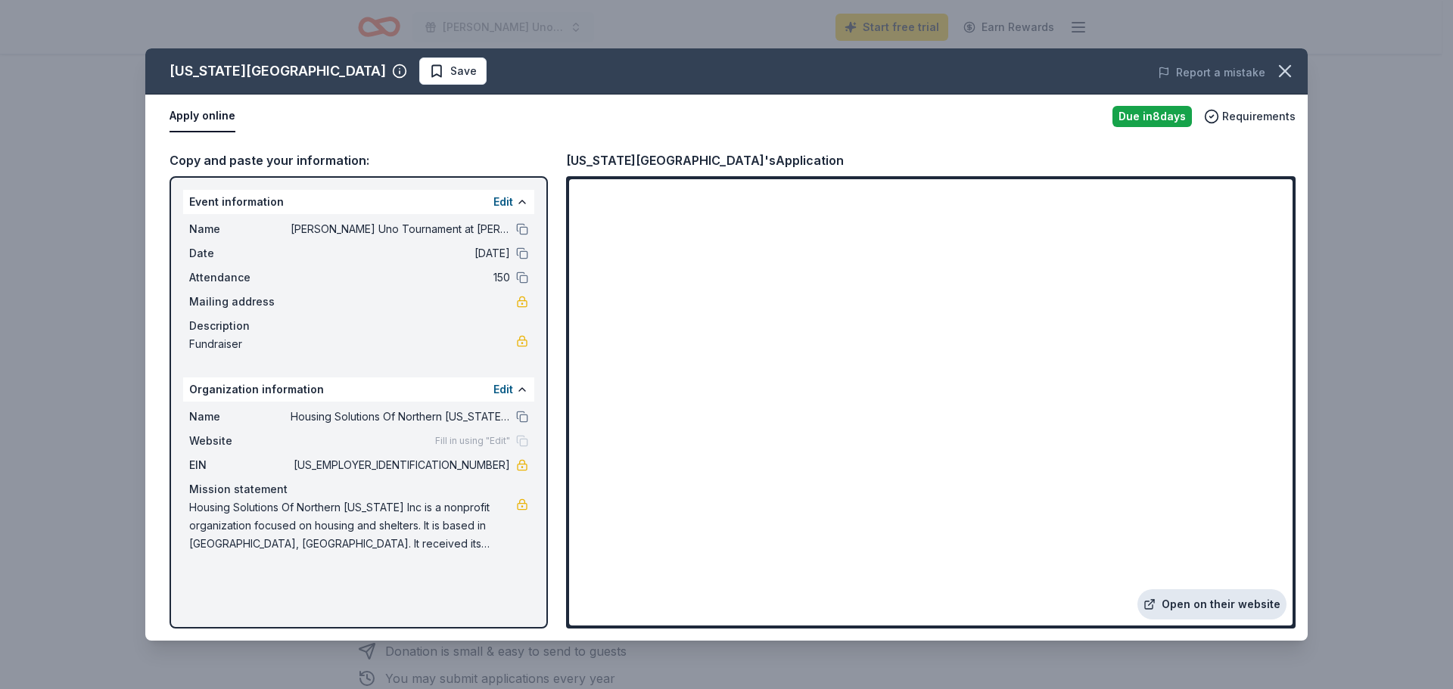
click at [1205, 607] on link "Open on their website" at bounding box center [1211, 604] width 149 height 30
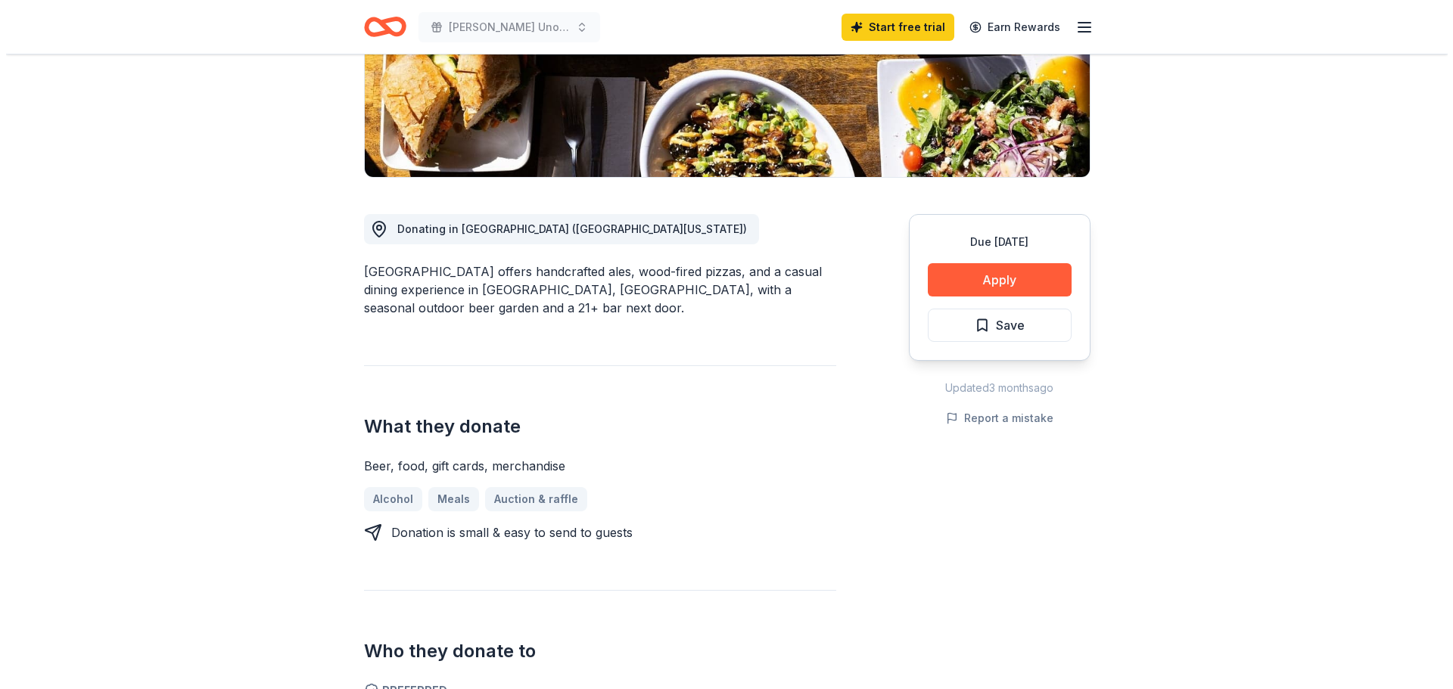
scroll to position [378, 0]
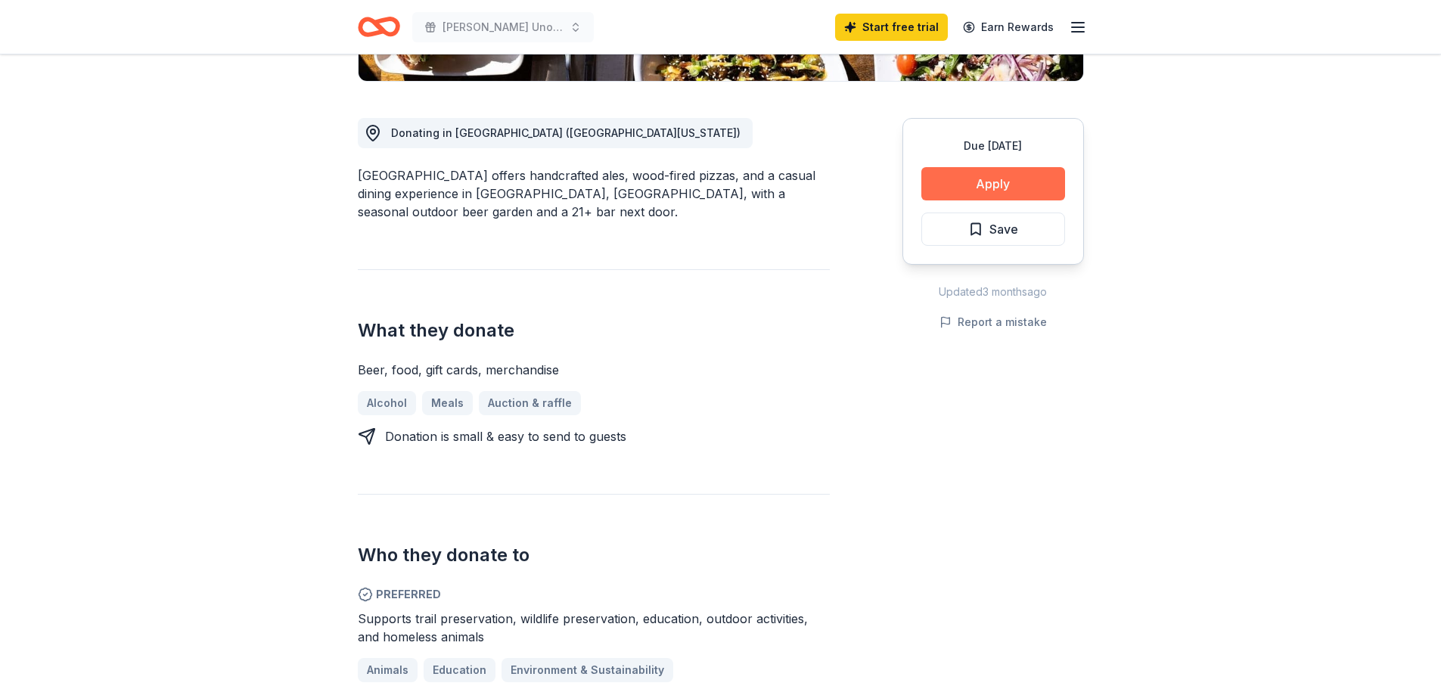
click at [978, 185] on button "Apply" at bounding box center [993, 183] width 144 height 33
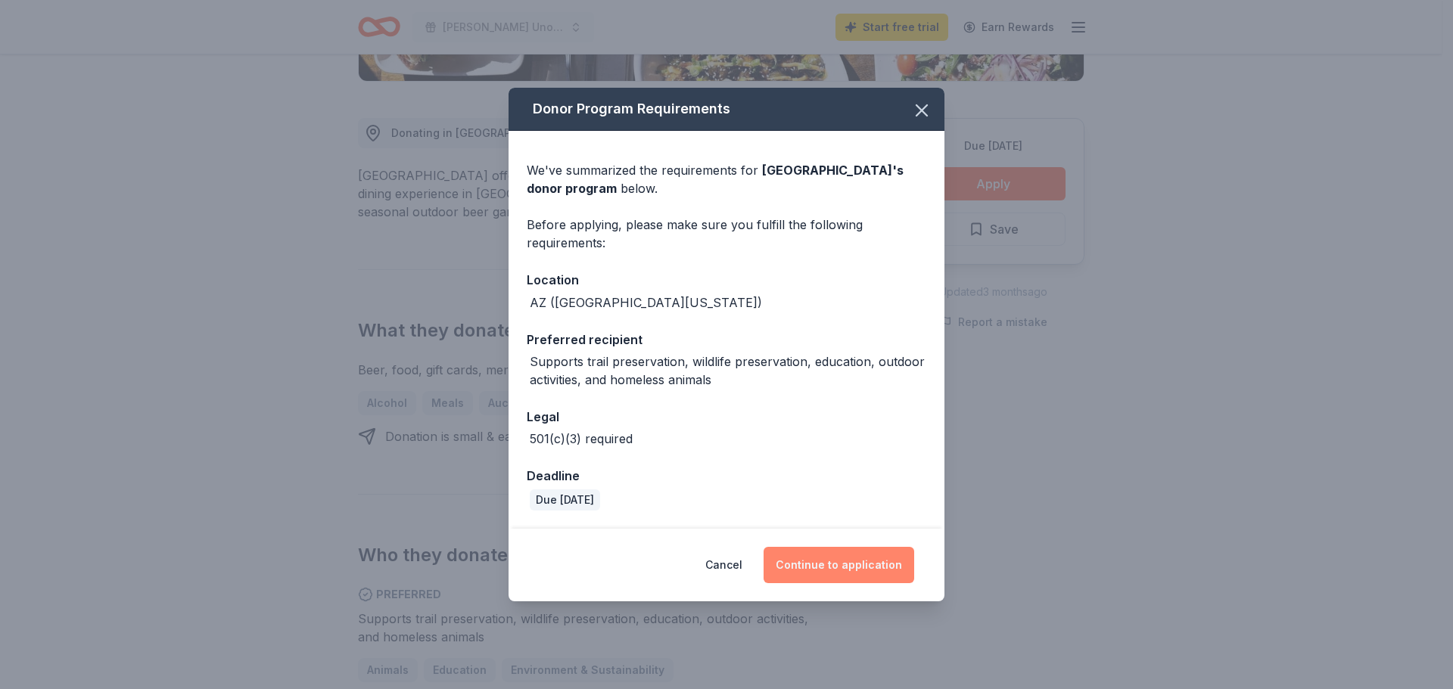
click at [844, 564] on button "Continue to application" at bounding box center [838, 565] width 151 height 36
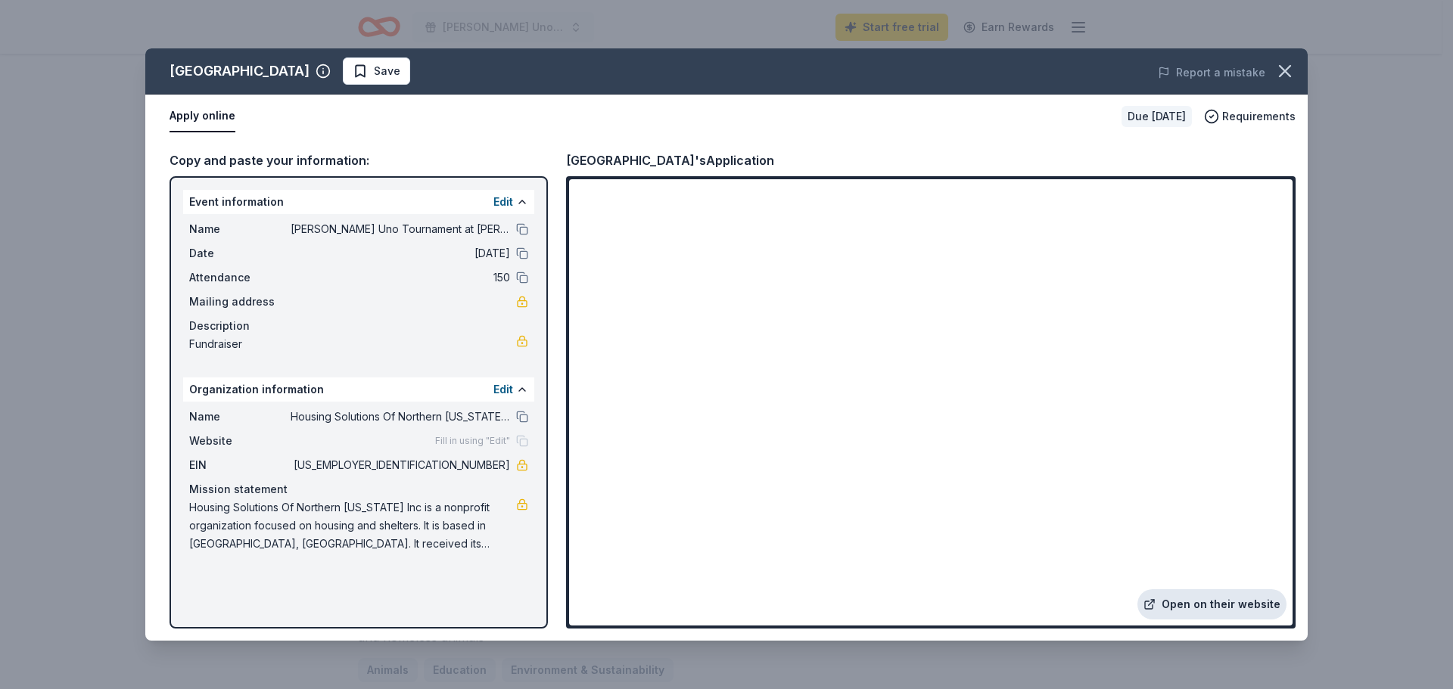
click at [1207, 598] on link "Open on their website" at bounding box center [1211, 604] width 149 height 30
